Goal: Task Accomplishment & Management: Manage account settings

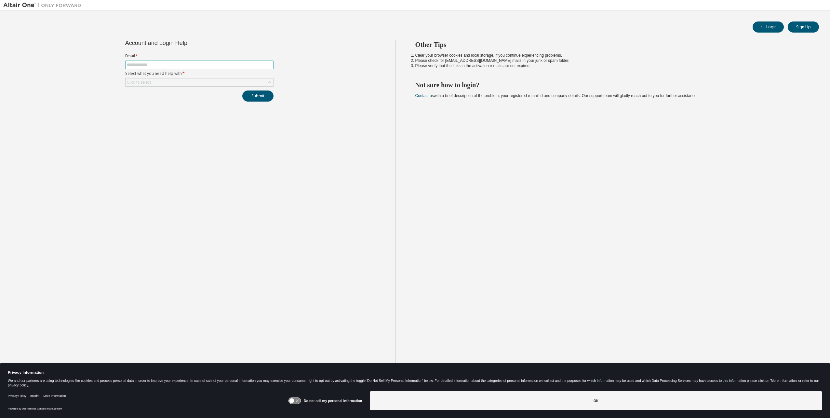
click at [157, 66] on input "text" at bounding box center [199, 64] width 145 height 5
click at [158, 65] on input "text" at bounding box center [199, 64] width 145 height 5
type input "**********"
click at [226, 82] on div "Click to select" at bounding box center [200, 82] width 148 height 8
click at [178, 100] on li "I forgot my password" at bounding box center [199, 100] width 147 height 8
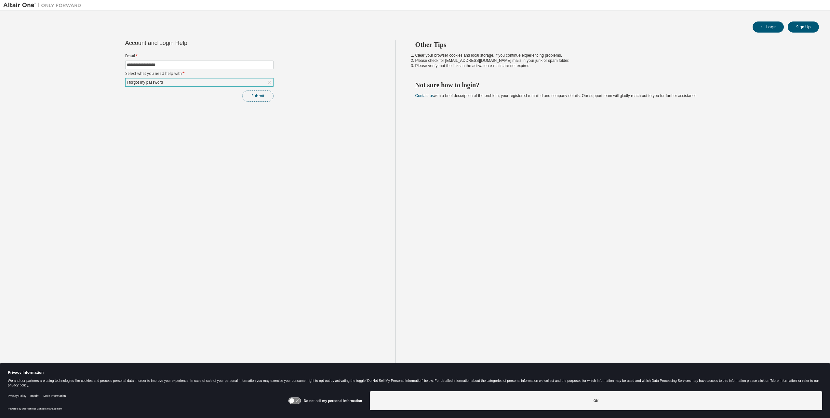
click at [261, 96] on button "Submit" at bounding box center [257, 95] width 31 height 11
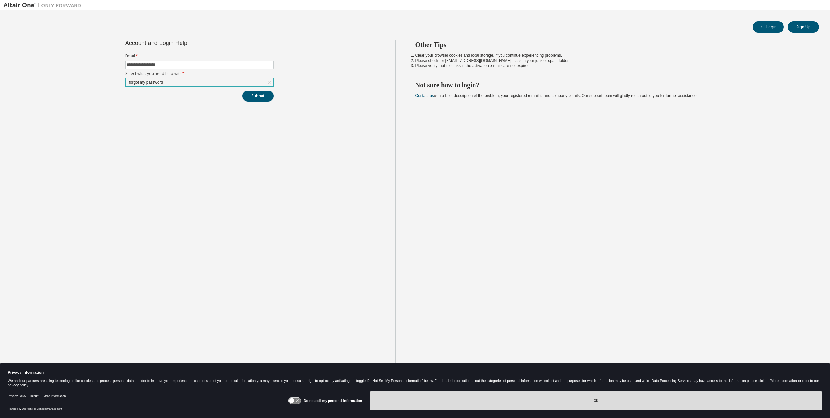
click at [608, 404] on button "OK" at bounding box center [596, 400] width 453 height 19
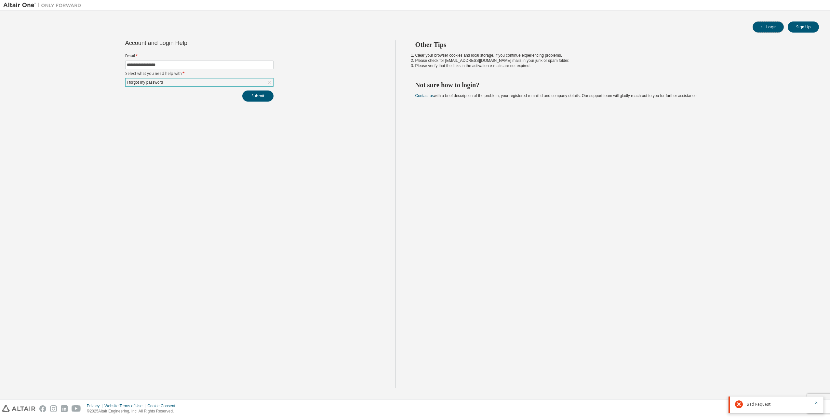
drag, startPoint x: 766, startPoint y: 26, endPoint x: 725, endPoint y: 59, distance: 52.3
click at [766, 26] on button "Login" at bounding box center [768, 26] width 31 height 11
click at [428, 96] on link "Contact us" at bounding box center [424, 95] width 19 height 5
